Goal: Task Accomplishment & Management: Use online tool/utility

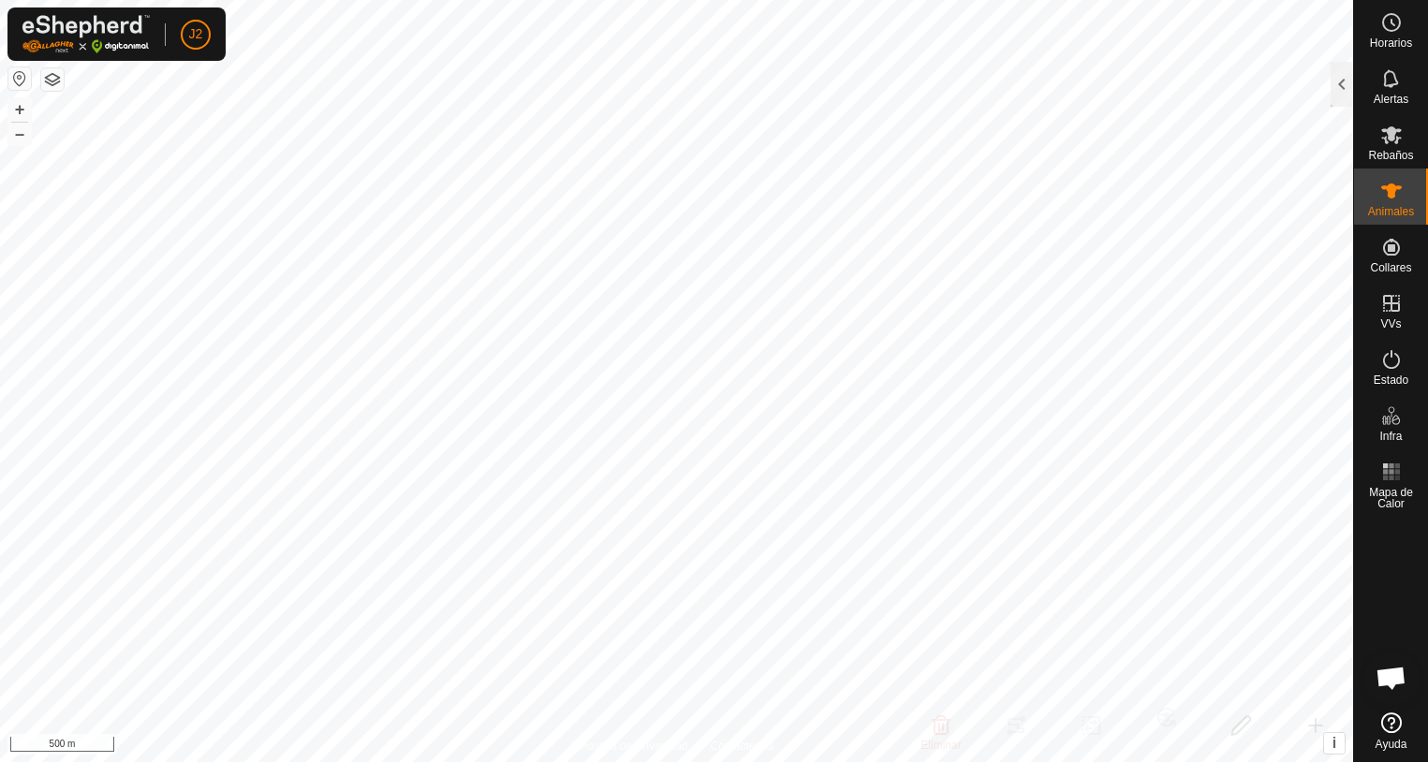
scroll to position [102, 0]
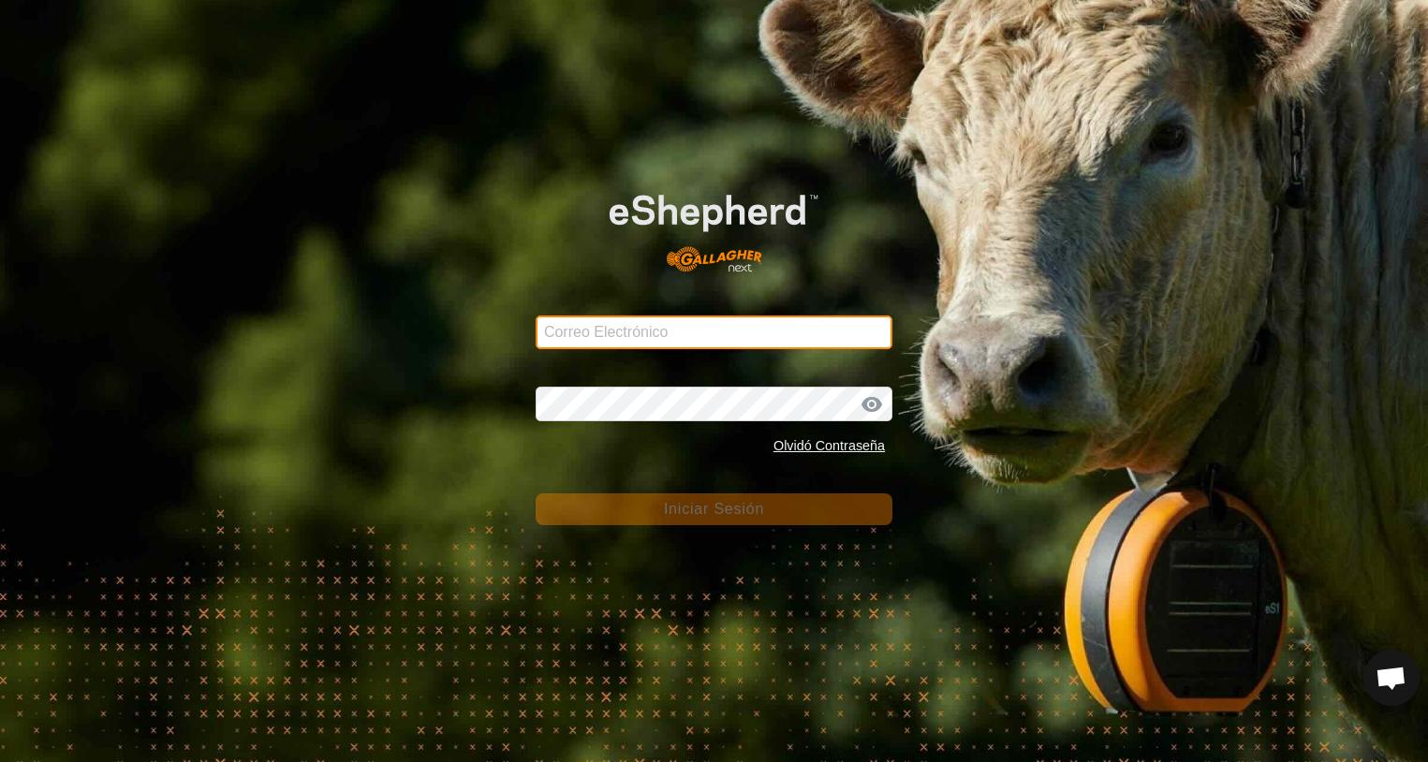
type input "[PERSON_NAME][EMAIL_ADDRESS][DOMAIN_NAME]"
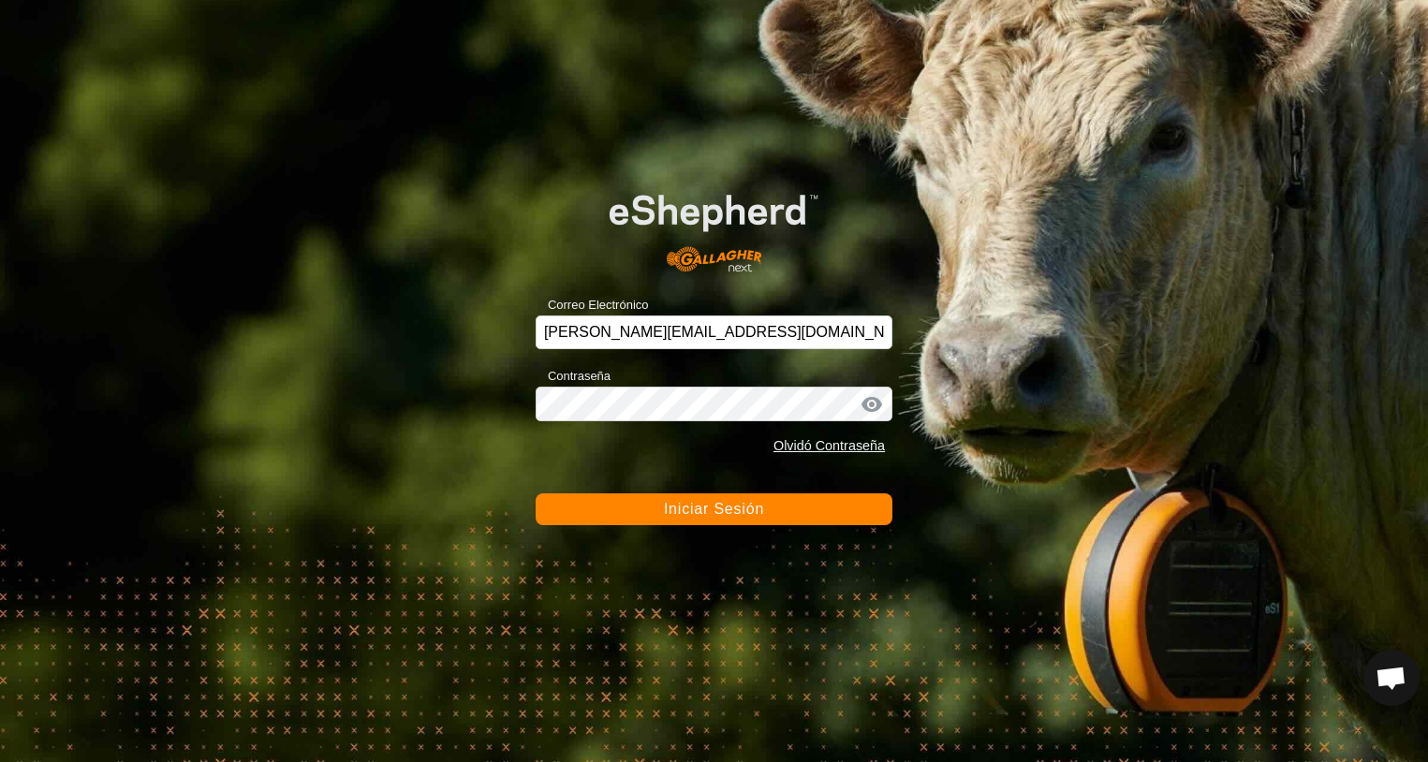
click at [684, 515] on span "Iniciar Sesión" at bounding box center [714, 509] width 100 height 16
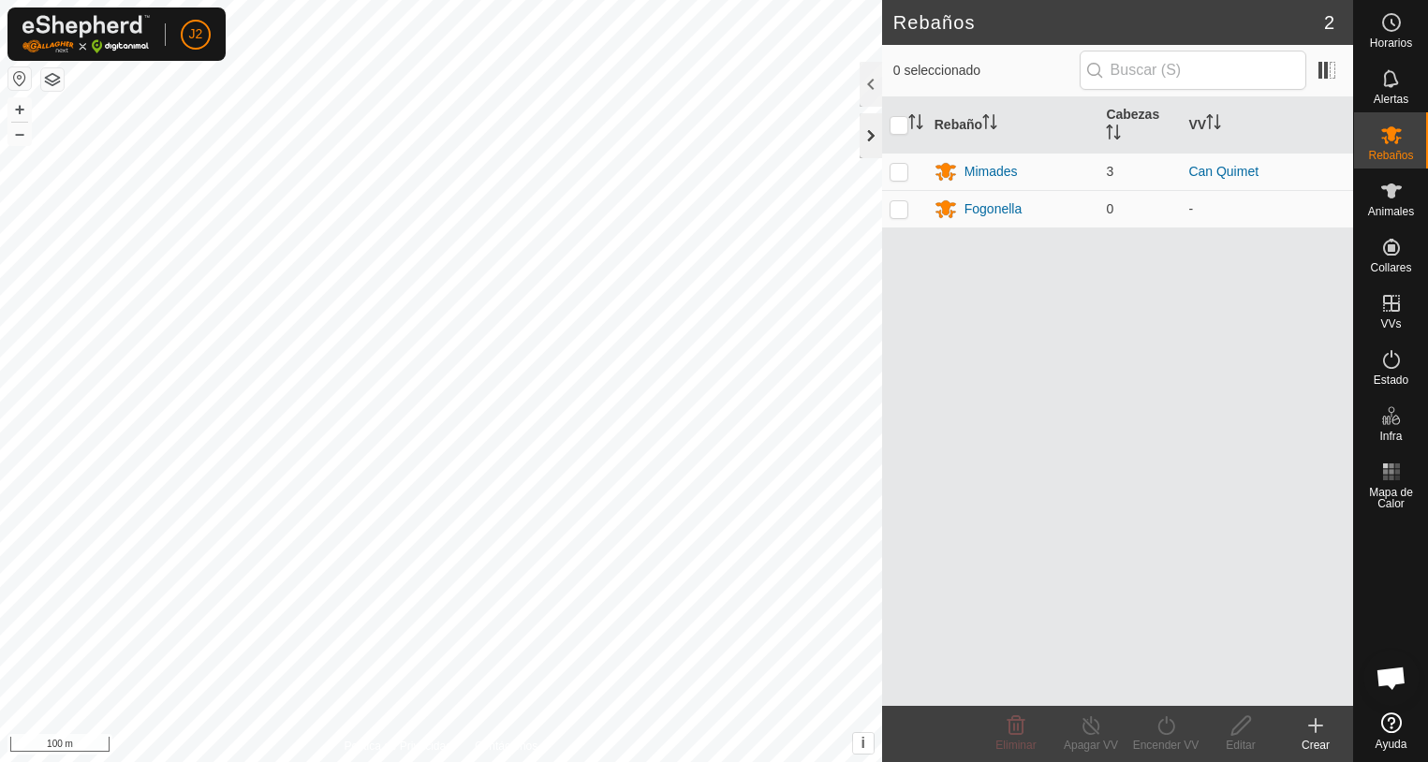
click at [871, 136] on div at bounding box center [870, 135] width 22 height 45
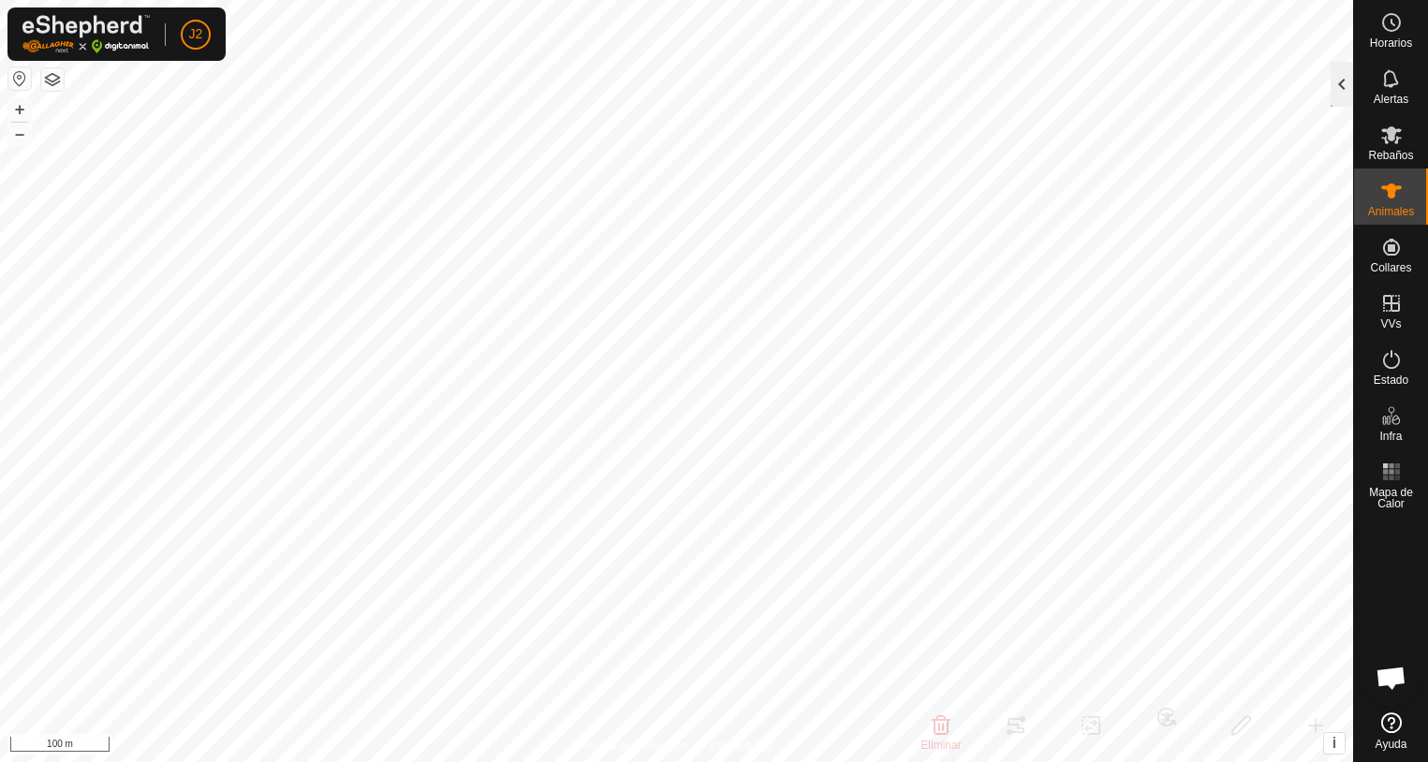
click at [1347, 90] on div at bounding box center [1341, 84] width 22 height 45
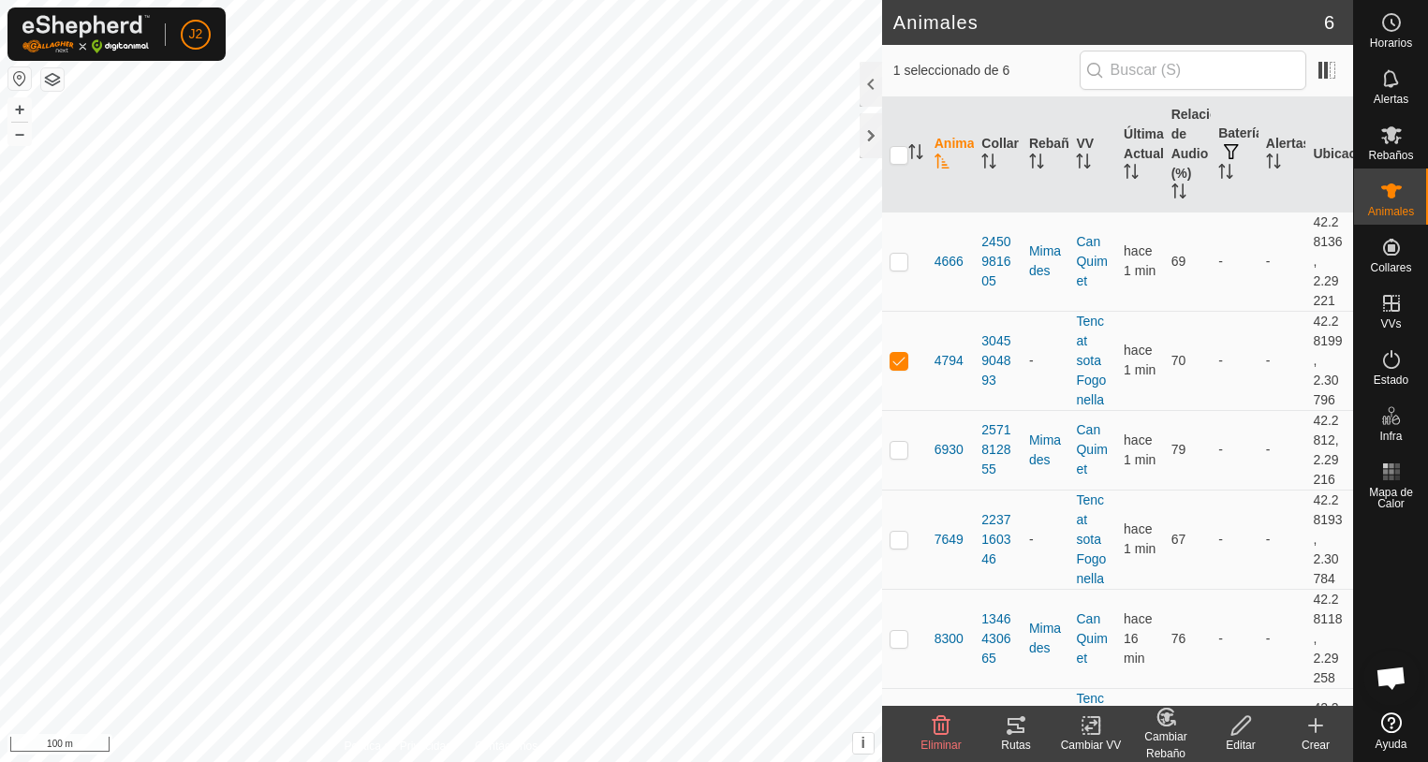
click at [1017, 730] on icon at bounding box center [1015, 725] width 22 height 22
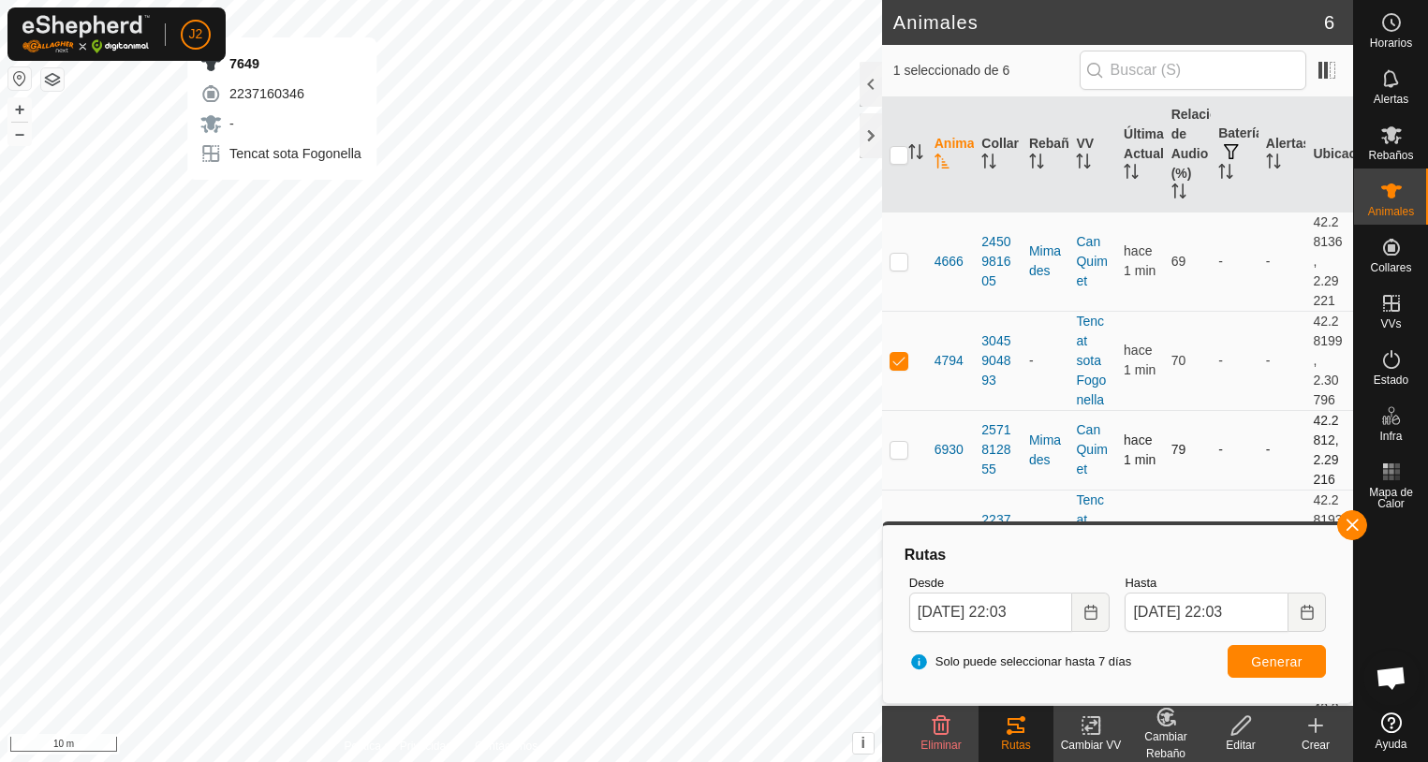
checkbox input "false"
checkbox input "true"
click at [1276, 663] on span "Generar" at bounding box center [1276, 661] width 51 height 15
click at [872, 132] on div at bounding box center [870, 135] width 22 height 45
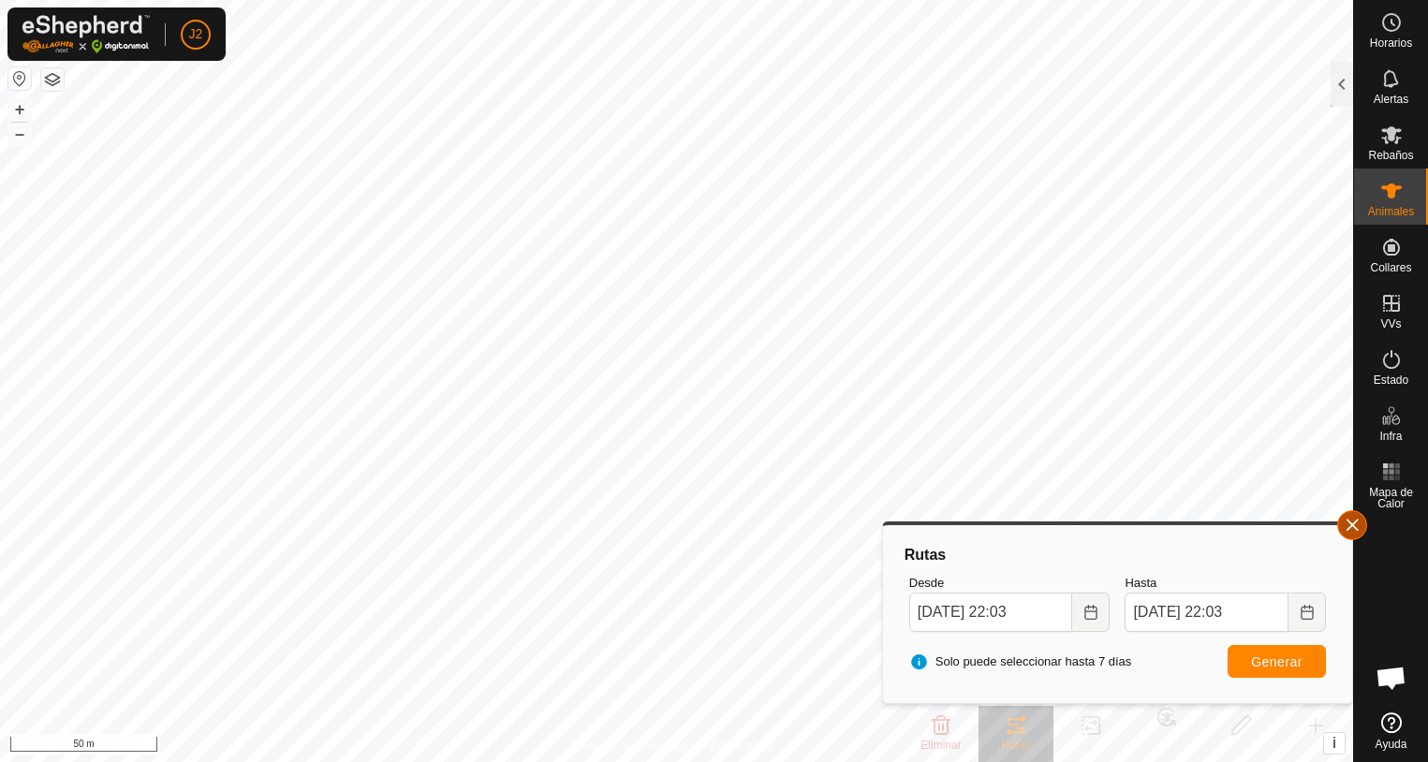
click at [1350, 527] on button "button" at bounding box center [1352, 525] width 30 height 30
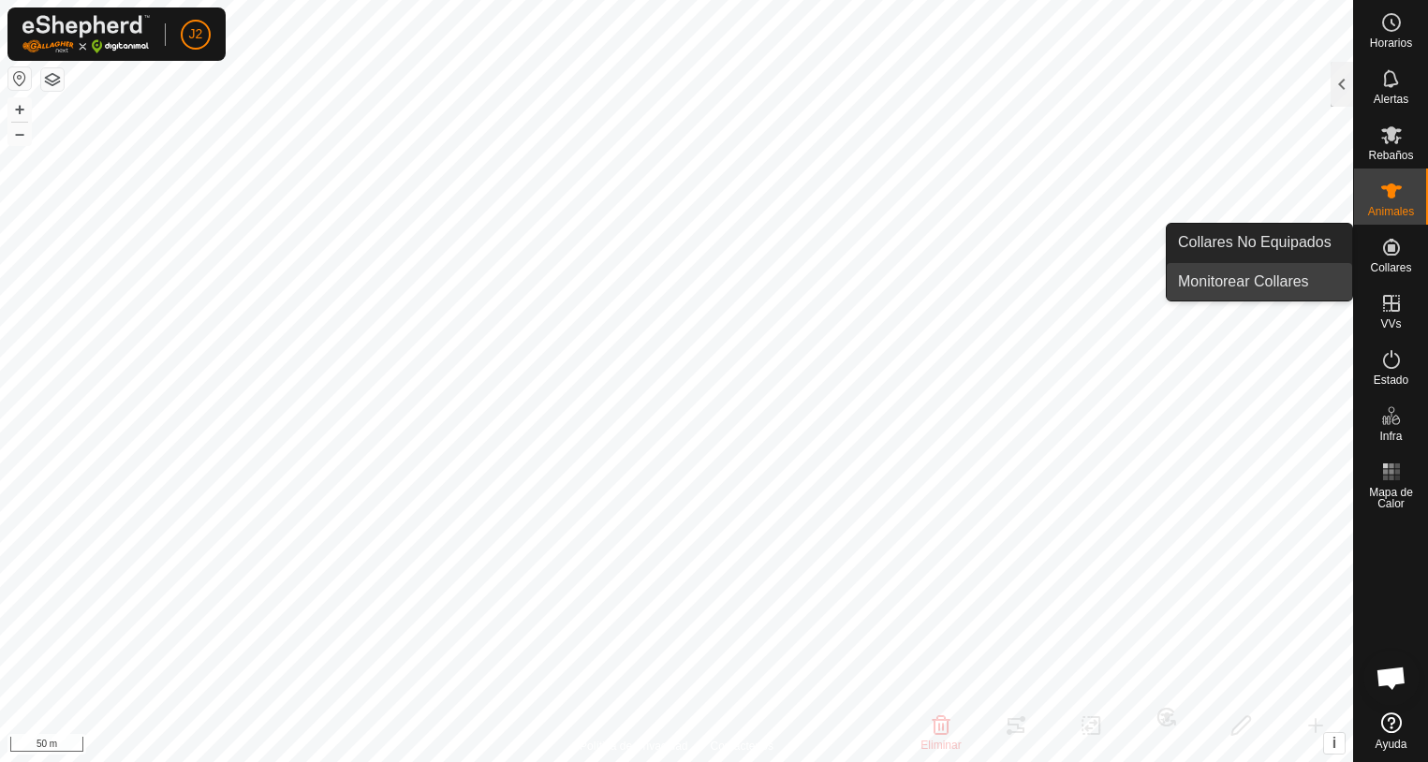
click at [1232, 286] on link "Monitorear Collares" at bounding box center [1258, 281] width 185 height 37
